Goal: Transaction & Acquisition: Book appointment/travel/reservation

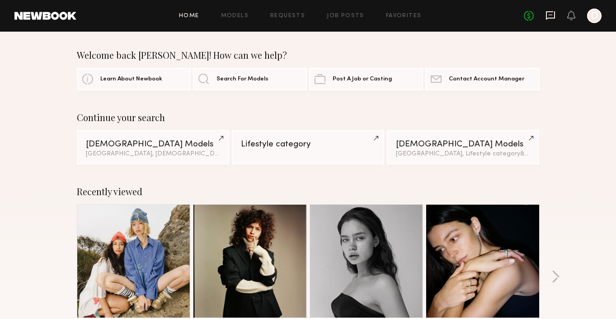
click at [548, 16] on icon at bounding box center [550, 15] width 10 height 10
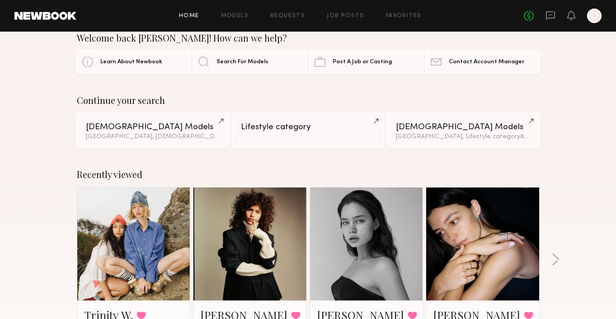
scroll to position [22, 0]
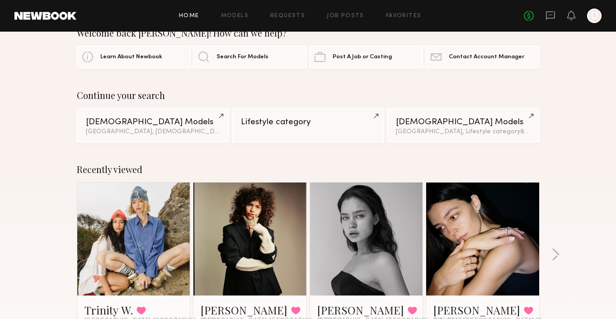
click at [229, 217] on link at bounding box center [249, 239] width 55 height 113
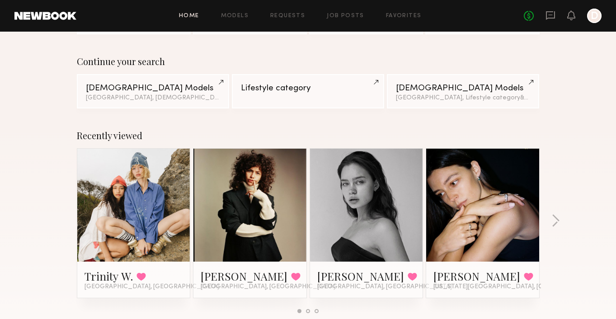
scroll to position [65, 0]
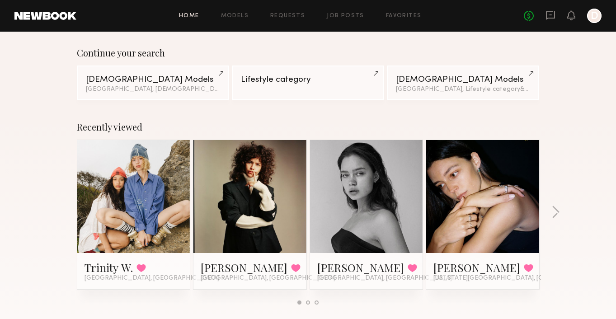
click at [137, 210] on link at bounding box center [133, 196] width 55 height 113
click at [113, 265] on link "Trinity W." at bounding box center [108, 267] width 48 height 14
